Goal: Information Seeking & Learning: Learn about a topic

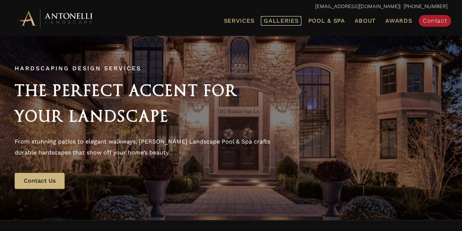
click at [288, 21] on span "Galleries" at bounding box center [281, 20] width 35 height 7
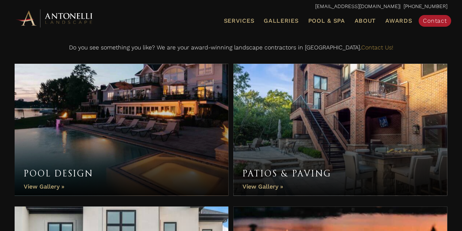
scroll to position [210, 0]
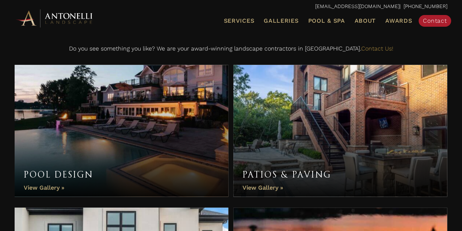
click at [95, 146] on link "Pool Design" at bounding box center [122, 131] width 214 height 132
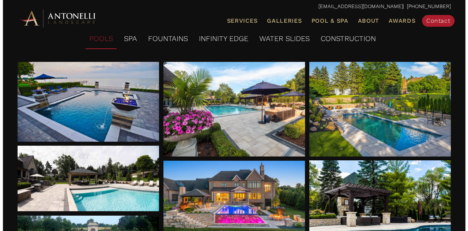
scroll to position [99, 0]
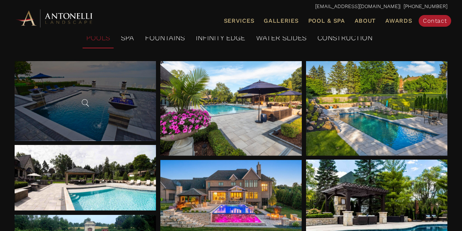
click at [102, 110] on div at bounding box center [85, 101] width 141 height 80
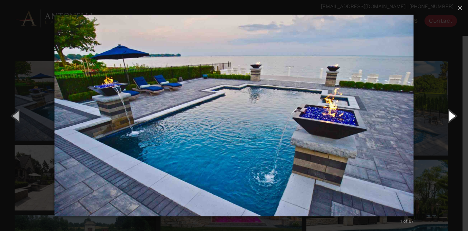
click at [449, 116] on button "Next (Right arrow key)" at bounding box center [451, 115] width 33 height 40
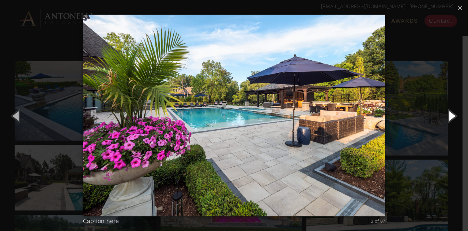
click at [449, 116] on button "Next (Right arrow key)" at bounding box center [451, 115] width 33 height 40
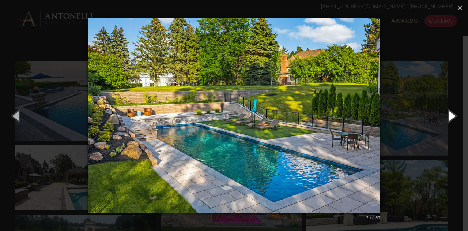
click at [449, 116] on button "Next (Right arrow key)" at bounding box center [451, 115] width 33 height 40
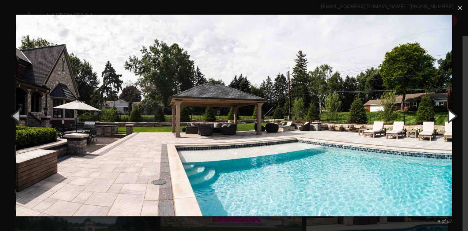
click at [449, 110] on button "Next (Right arrow key)" at bounding box center [451, 115] width 33 height 40
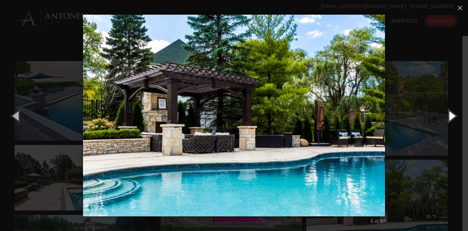
click at [449, 117] on button "Next (Right arrow key)" at bounding box center [451, 115] width 33 height 40
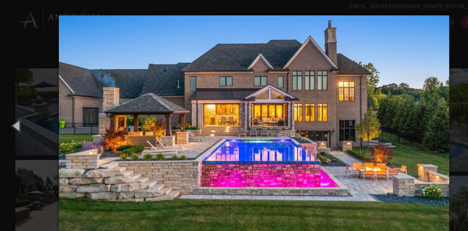
scroll to position [97, 0]
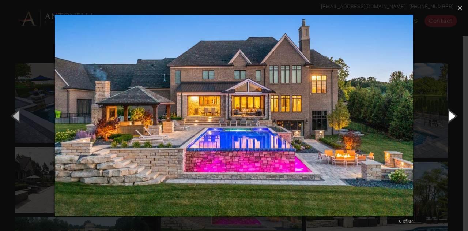
click at [443, 120] on button "Next (Right arrow key)" at bounding box center [451, 115] width 33 height 40
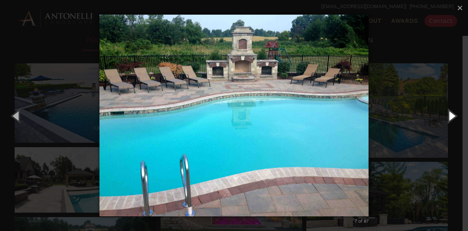
click at [449, 116] on button "Next (Right arrow key)" at bounding box center [451, 115] width 33 height 40
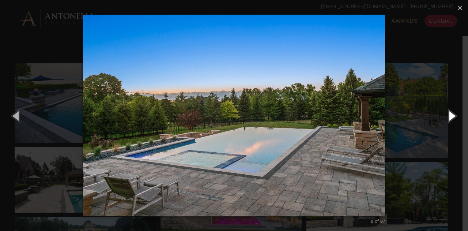
click at [449, 118] on button "Next (Right arrow key)" at bounding box center [451, 115] width 33 height 40
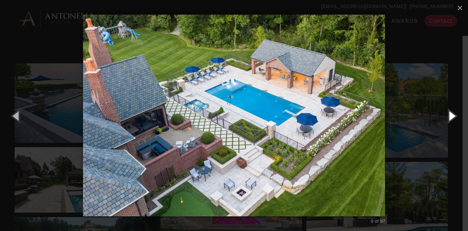
click at [449, 118] on button "Next (Right arrow key)" at bounding box center [451, 115] width 33 height 40
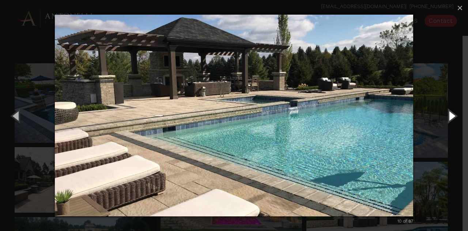
click at [449, 118] on button "Next (Right arrow key)" at bounding box center [451, 115] width 33 height 40
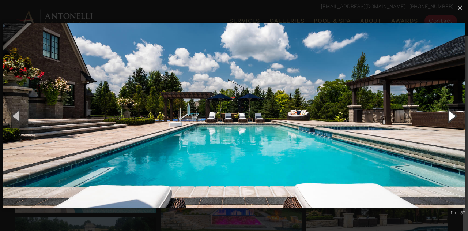
click at [449, 118] on button "Next (Right arrow key)" at bounding box center [451, 115] width 33 height 40
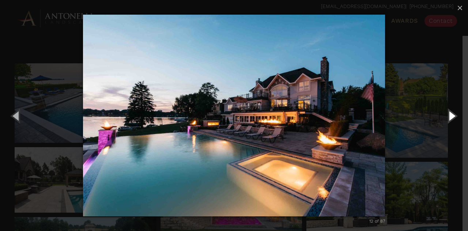
click at [449, 118] on button "Next (Right arrow key)" at bounding box center [451, 115] width 33 height 40
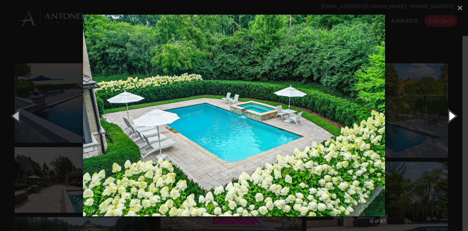
click at [449, 118] on button "Next (Right arrow key)" at bounding box center [451, 115] width 33 height 40
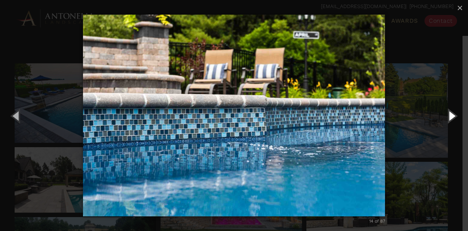
click at [449, 118] on button "Next (Right arrow key)" at bounding box center [451, 115] width 33 height 40
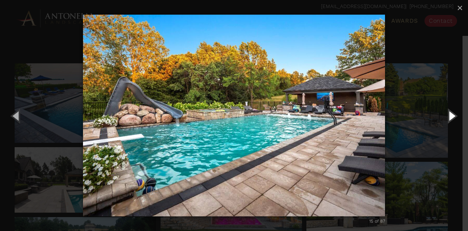
click at [449, 118] on button "Next (Right arrow key)" at bounding box center [451, 115] width 33 height 40
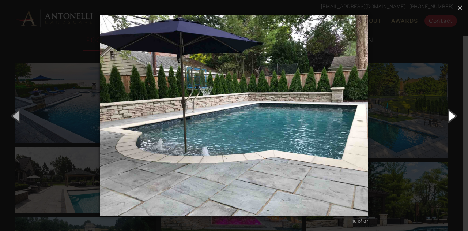
click at [449, 116] on button "Next (Right arrow key)" at bounding box center [451, 115] width 33 height 40
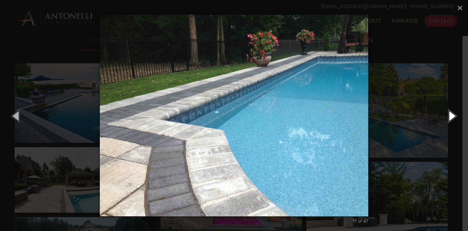
click at [449, 116] on button "Next (Right arrow key)" at bounding box center [451, 115] width 33 height 40
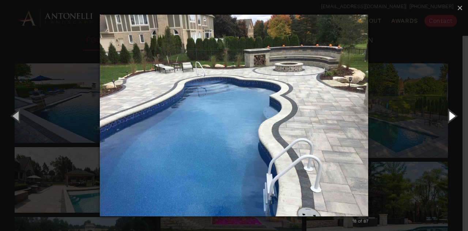
click at [449, 117] on button "Next (Right arrow key)" at bounding box center [451, 115] width 33 height 40
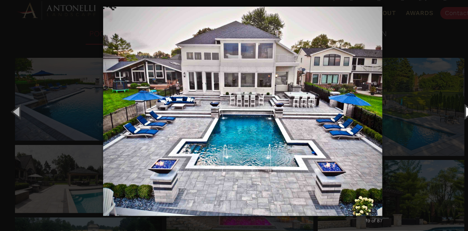
scroll to position [96, 0]
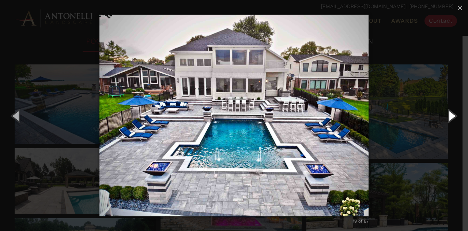
click at [449, 117] on button "Next (Right arrow key)" at bounding box center [451, 115] width 33 height 40
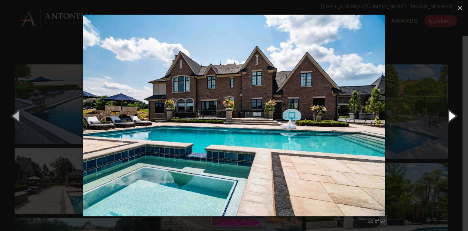
click at [454, 116] on button "Next (Right arrow key)" at bounding box center [451, 115] width 33 height 40
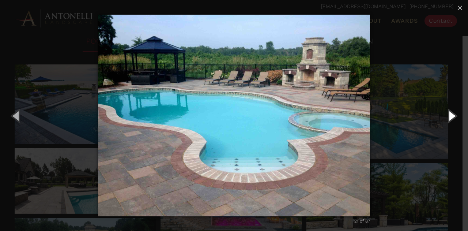
click at [454, 116] on button "Next (Right arrow key)" at bounding box center [451, 115] width 33 height 40
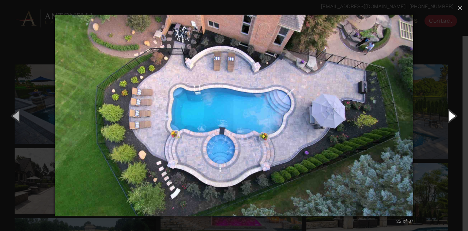
click at [454, 116] on button "Next (Right arrow key)" at bounding box center [451, 115] width 33 height 40
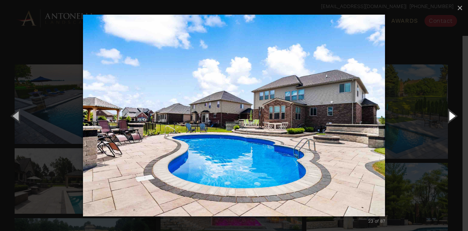
click at [454, 116] on button "Next (Right arrow key)" at bounding box center [451, 115] width 33 height 40
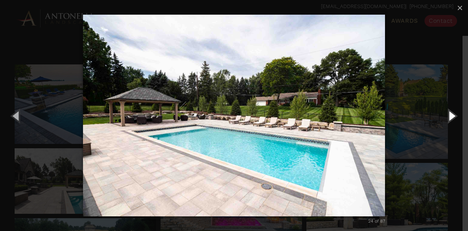
click at [451, 117] on button "Next (Right arrow key)" at bounding box center [451, 115] width 33 height 40
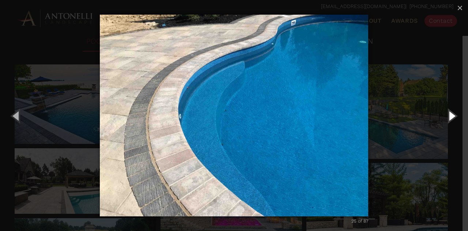
click at [451, 117] on button "Next (Right arrow key)" at bounding box center [451, 115] width 33 height 40
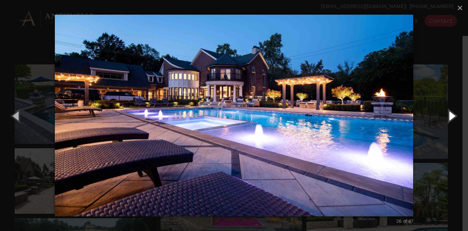
click at [450, 116] on button "Next (Right arrow key)" at bounding box center [451, 115] width 33 height 40
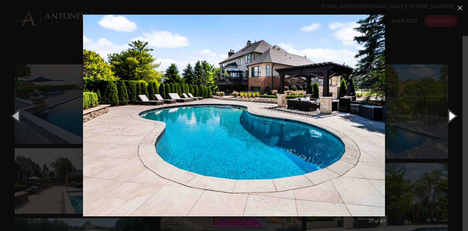
click at [450, 116] on button "Next (Right arrow key)" at bounding box center [451, 115] width 33 height 40
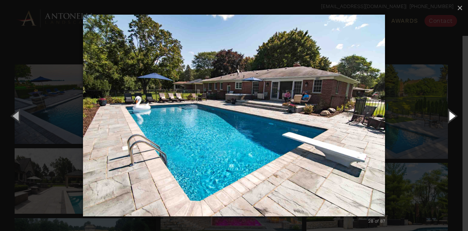
click at [450, 116] on button "Next (Right arrow key)" at bounding box center [451, 115] width 33 height 40
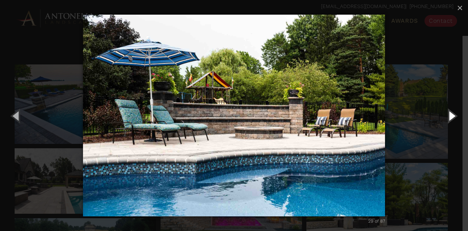
click at [450, 116] on button "Next (Right arrow key)" at bounding box center [451, 115] width 33 height 40
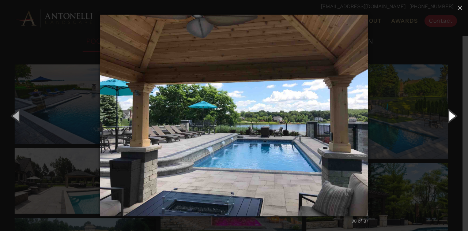
click at [450, 116] on button "Next (Right arrow key)" at bounding box center [451, 115] width 33 height 40
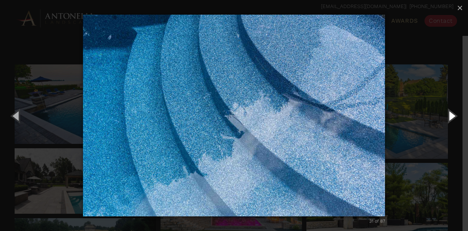
click at [450, 116] on button "Next (Right arrow key)" at bounding box center [451, 115] width 33 height 40
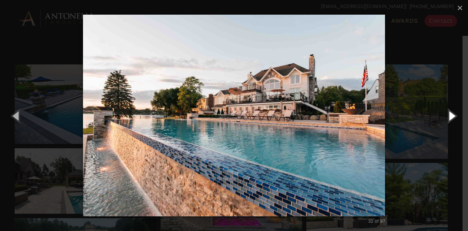
click at [450, 116] on button "Next (Right arrow key)" at bounding box center [451, 115] width 33 height 40
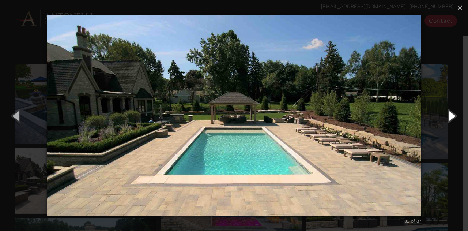
click at [450, 116] on button "Next (Right arrow key)" at bounding box center [451, 115] width 33 height 40
